Goal: Find specific page/section: Find specific page/section

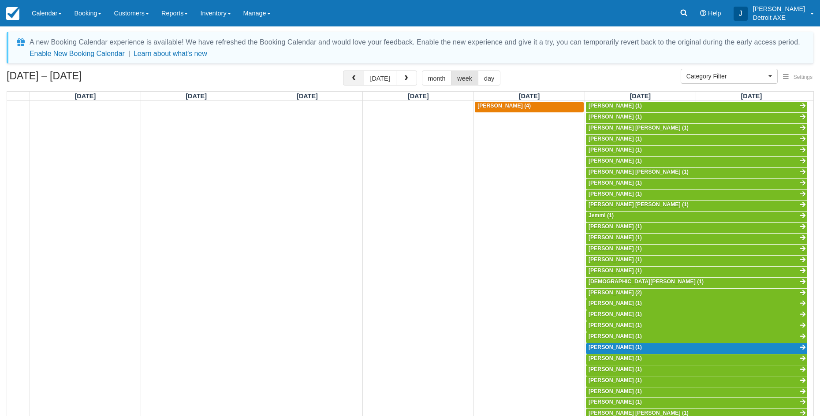
click at [357, 79] on span "button" at bounding box center [353, 78] width 6 height 6
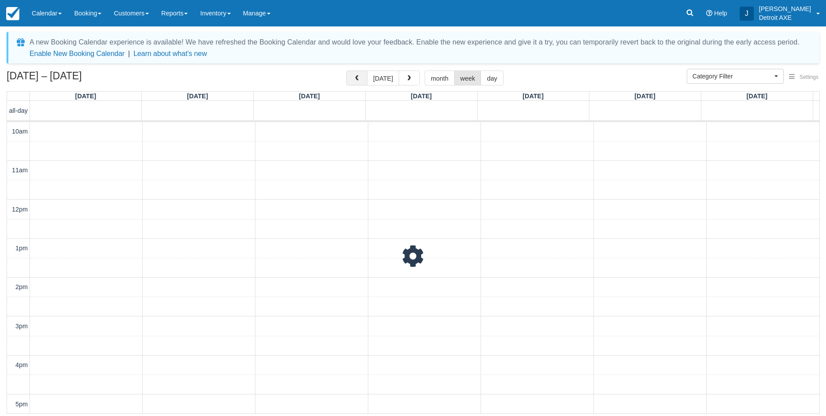
scroll to position [234, 0]
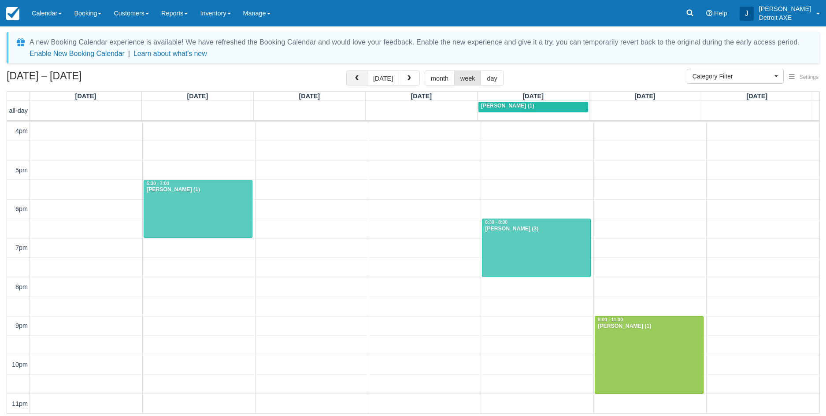
click at [358, 79] on span "button" at bounding box center [357, 78] width 6 height 6
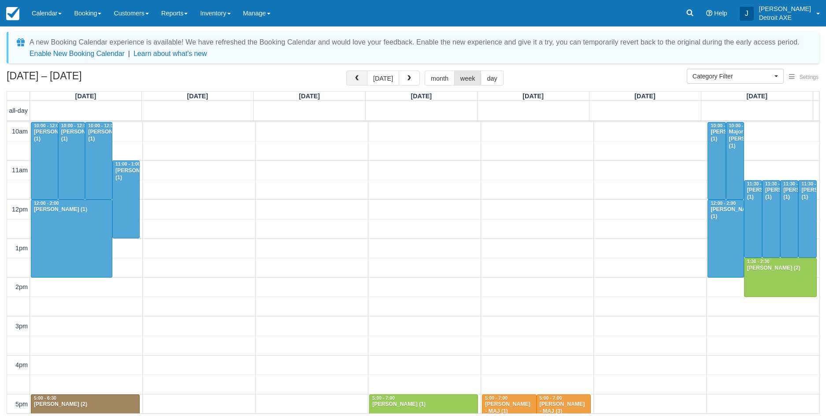
scroll to position [234, 0]
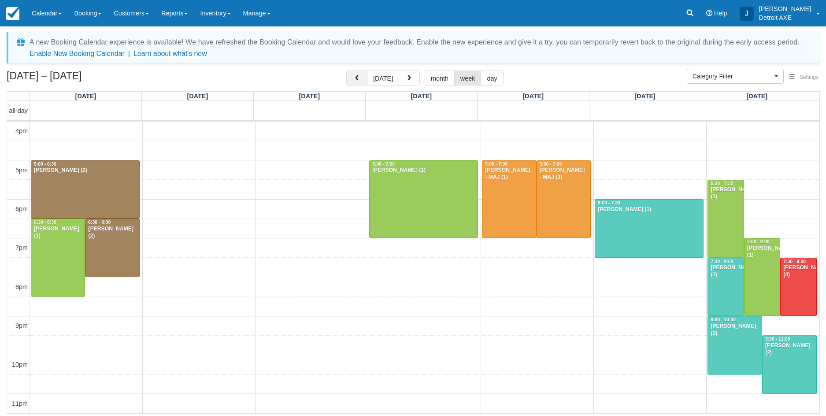
click at [358, 79] on span "button" at bounding box center [357, 78] width 6 height 6
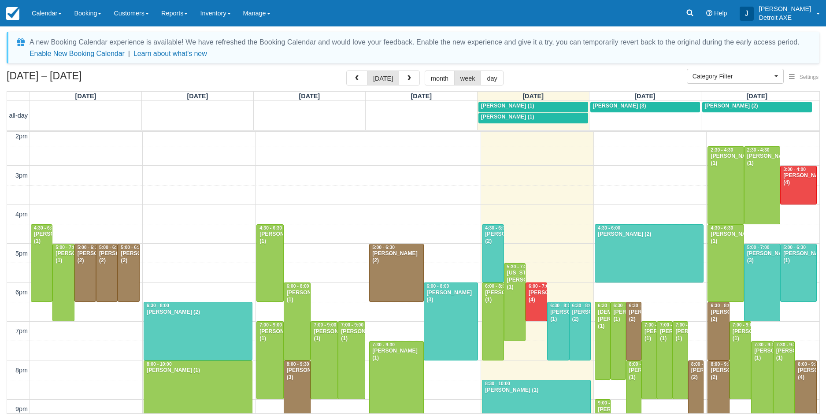
scroll to position [244, 0]
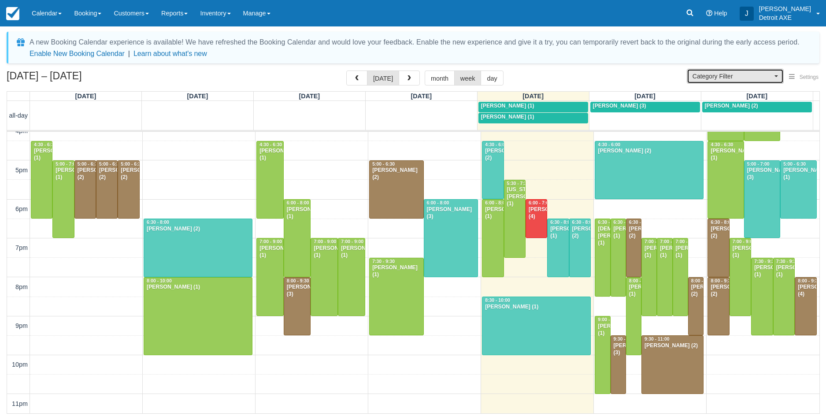
click at [755, 77] on span "Category Filter" at bounding box center [733, 76] width 80 height 9
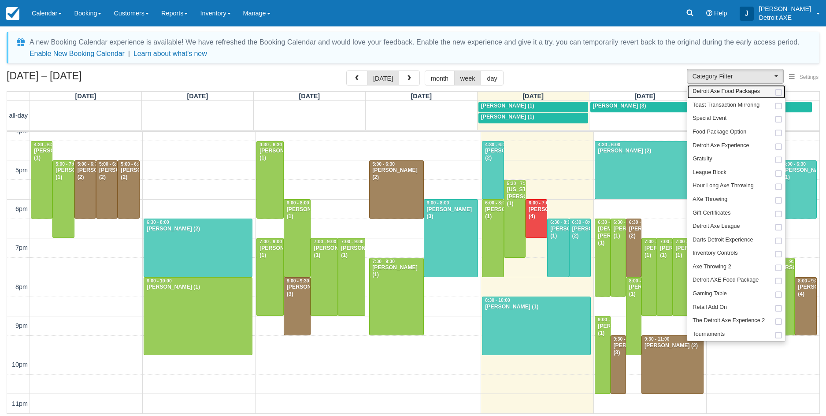
click at [737, 91] on span "Detroit Axe Food Packages" at bounding box center [726, 92] width 67 height 8
select select "9"
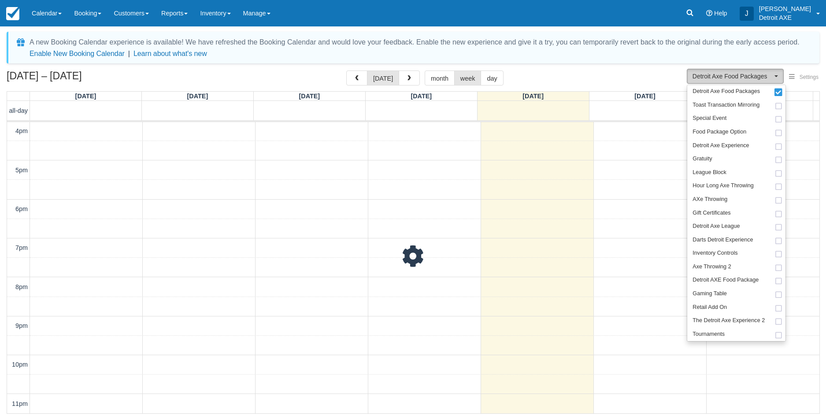
scroll to position [234, 0]
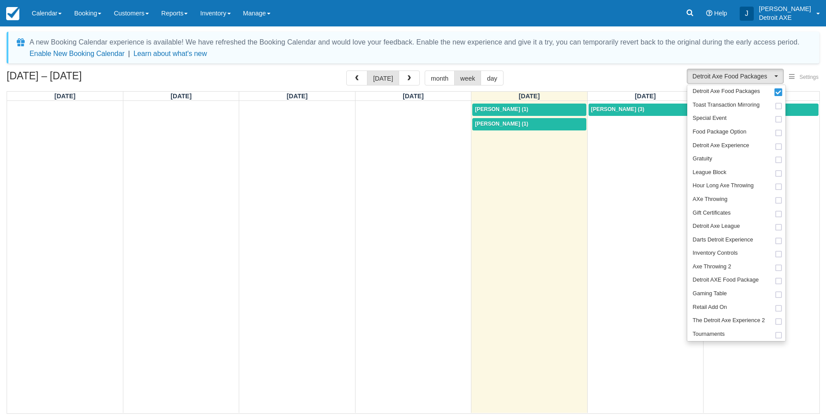
click at [585, 82] on div "Sep 14 – 20, 2025 today month week day" at bounding box center [413, 80] width 813 height 19
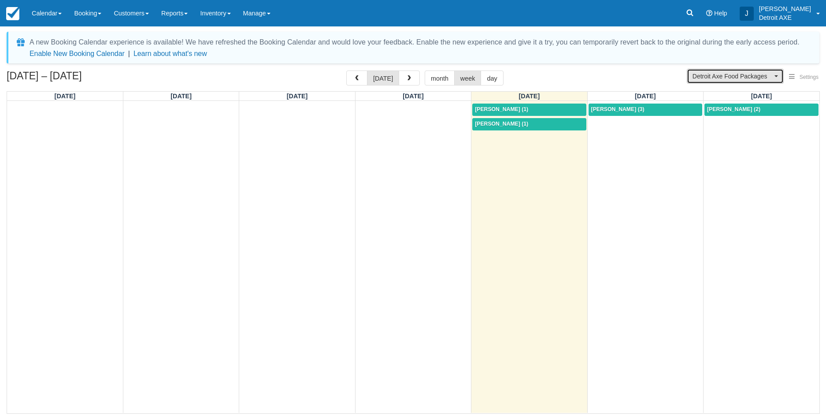
click at [723, 80] on span "Detroit Axe Food Packages" at bounding box center [733, 76] width 80 height 9
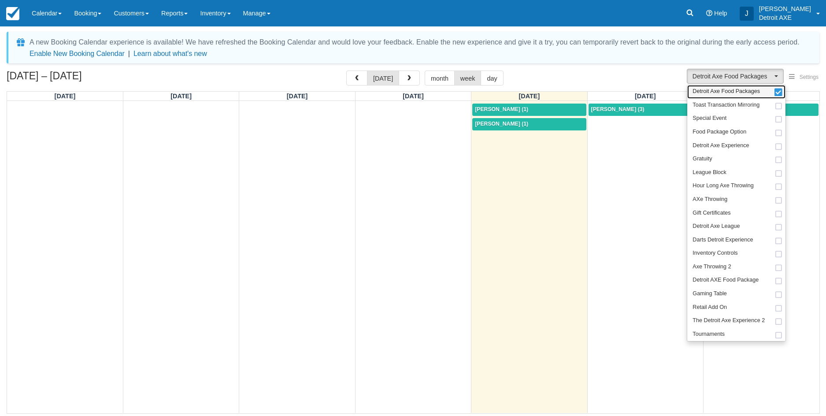
click at [730, 90] on span "Detroit Axe Food Packages" at bounding box center [726, 92] width 67 height 8
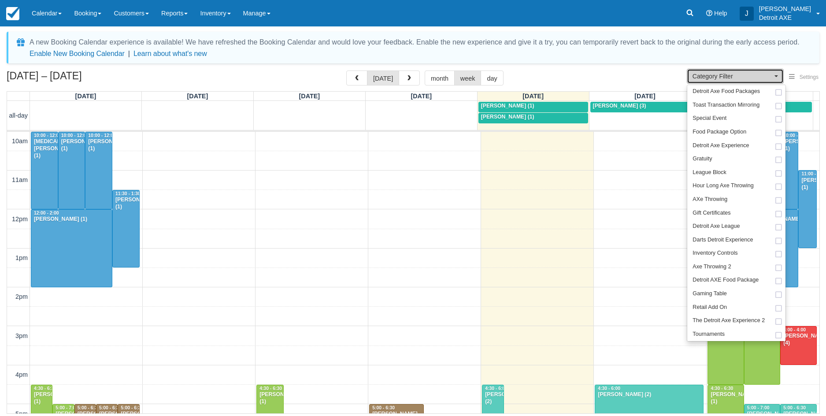
scroll to position [244, 0]
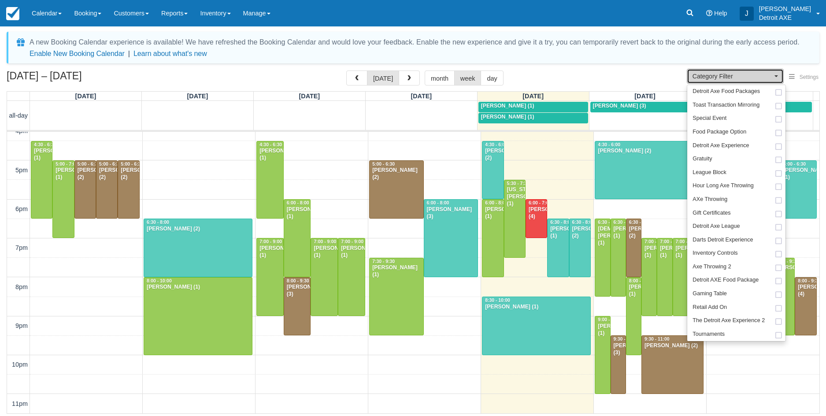
click at [726, 80] on span "Category Filter" at bounding box center [733, 76] width 80 height 9
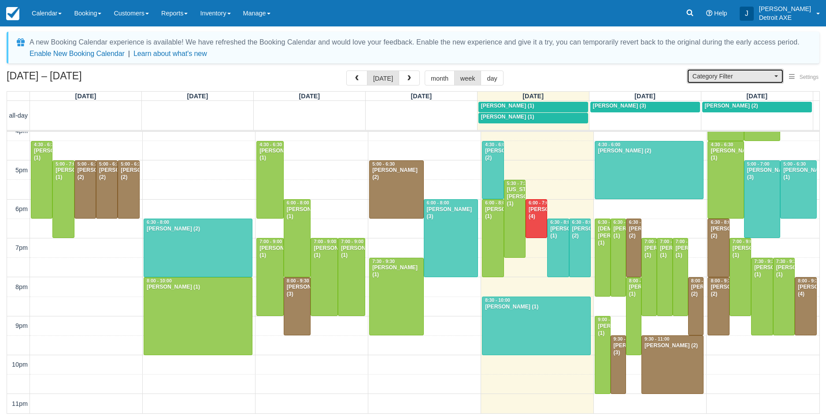
click at [719, 75] on span "Category Filter" at bounding box center [733, 76] width 80 height 9
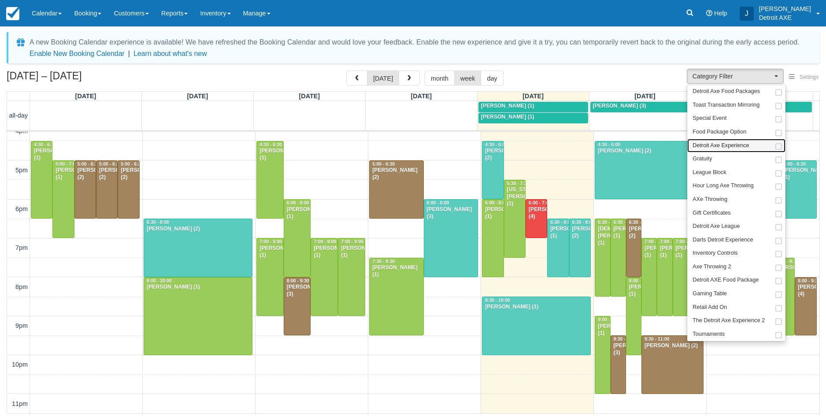
click at [719, 140] on link "Detroit Axe Experience" at bounding box center [737, 146] width 98 height 14
select select "14"
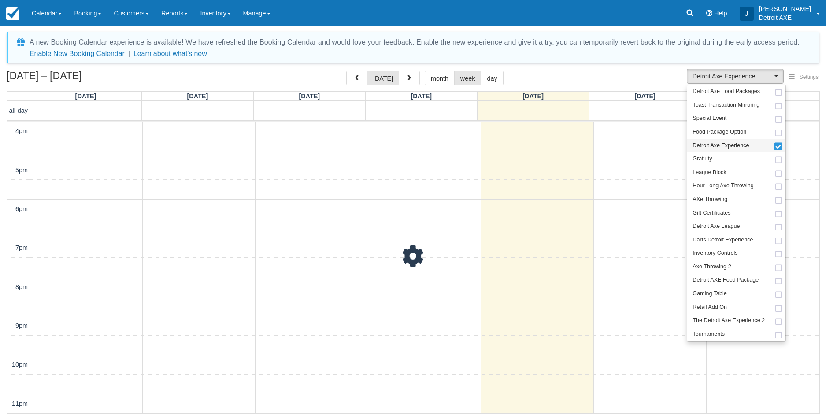
scroll to position [234, 0]
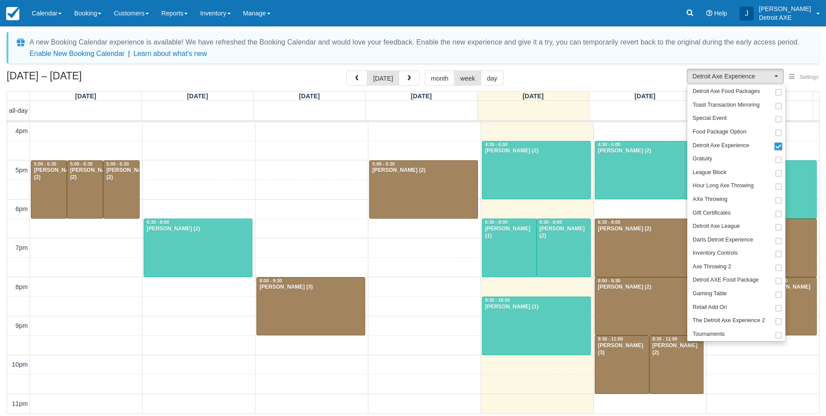
click at [655, 80] on div "Sep 14 – 20, 2025 today month week day" at bounding box center [413, 80] width 813 height 19
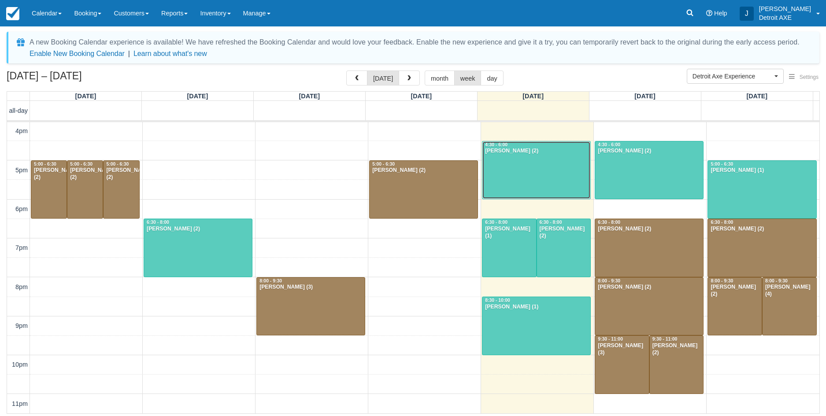
click at [526, 169] on div at bounding box center [537, 170] width 108 height 58
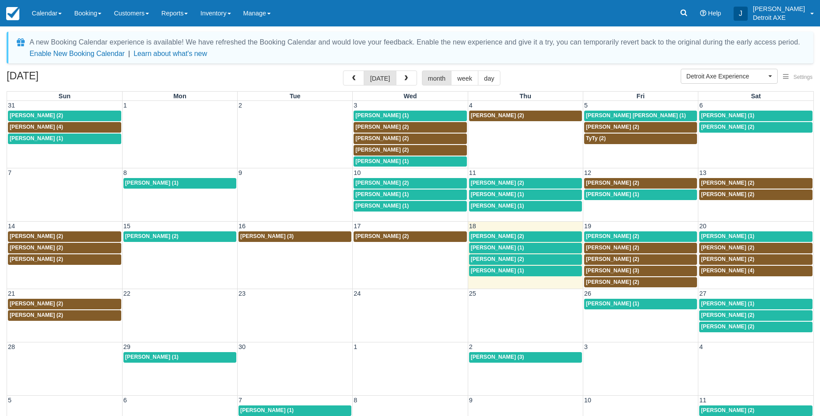
scroll to position [37, 0]
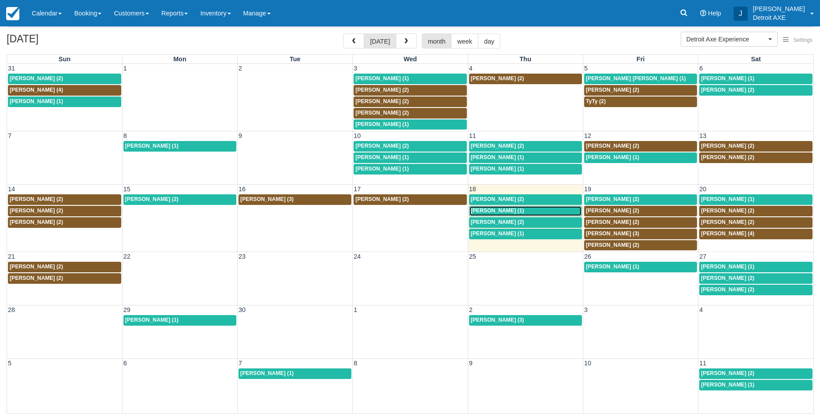
click at [507, 213] on span "[PERSON_NAME] (1)" at bounding box center [497, 211] width 53 height 6
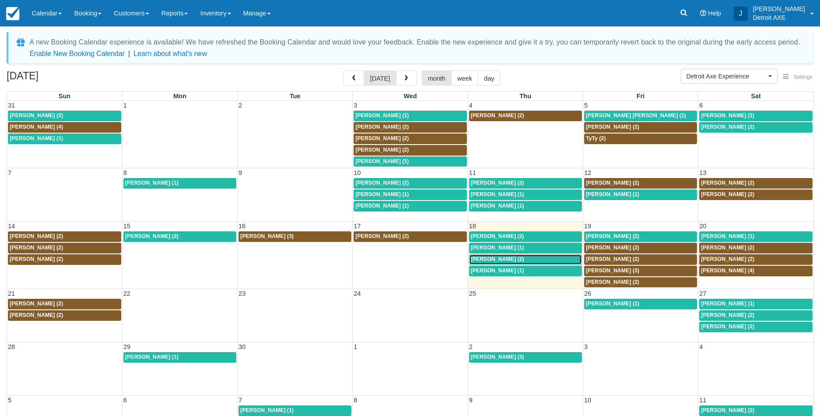
click at [499, 260] on span "[PERSON_NAME] (2)" at bounding box center [497, 259] width 53 height 6
click at [520, 272] on div "8:30p Olivia Gross (1)" at bounding box center [525, 271] width 109 height 7
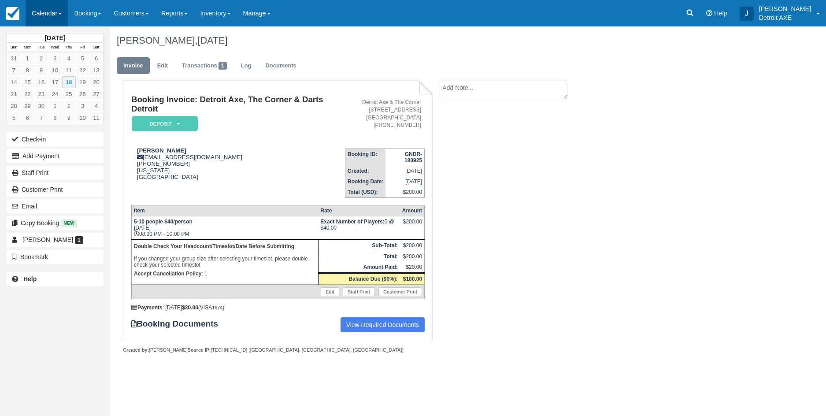
click at [38, 13] on link "Calendar" at bounding box center [47, 13] width 42 height 26
click at [57, 98] on link "Week" at bounding box center [61, 102] width 70 height 19
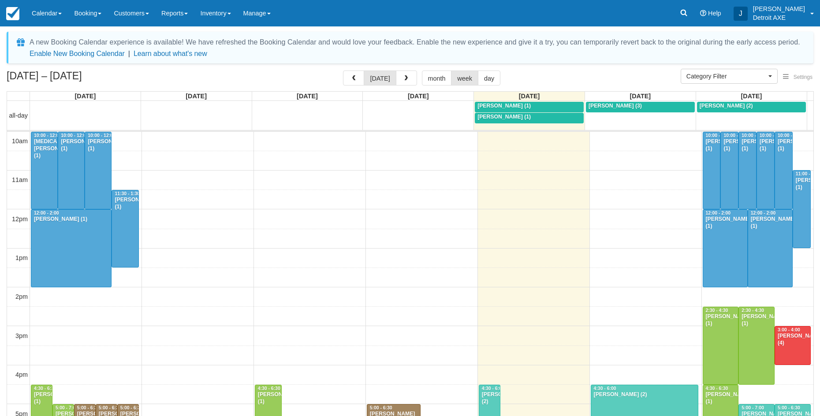
select select
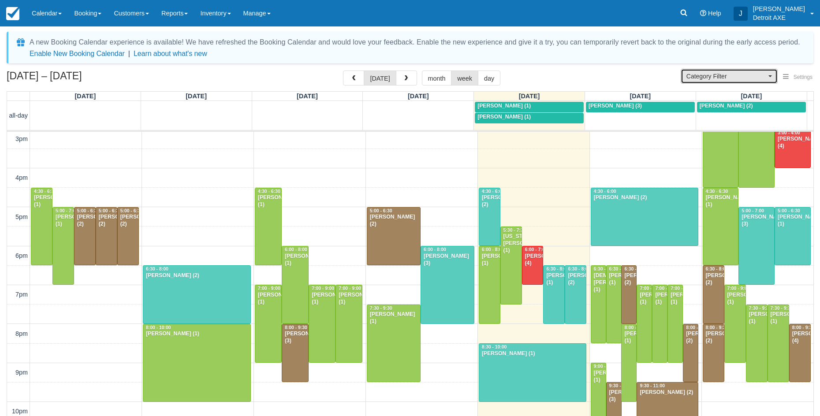
click at [722, 75] on span "Category Filter" at bounding box center [726, 76] width 80 height 9
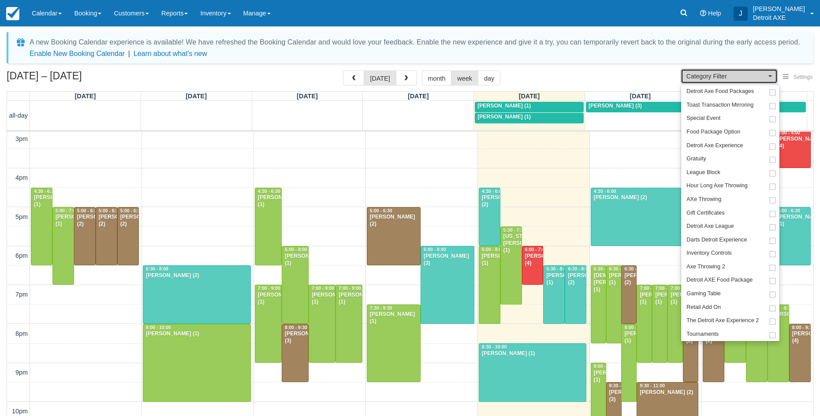
click at [734, 78] on span "Category Filter" at bounding box center [726, 76] width 80 height 9
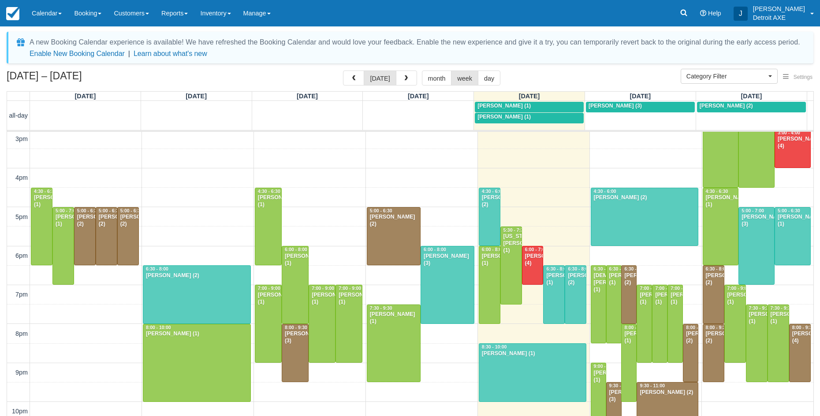
click at [624, 69] on div "A new Booking Calendar experience is available! We have refreshed the Booking C…" at bounding box center [410, 242] width 807 height 421
